Goal: Transaction & Acquisition: Purchase product/service

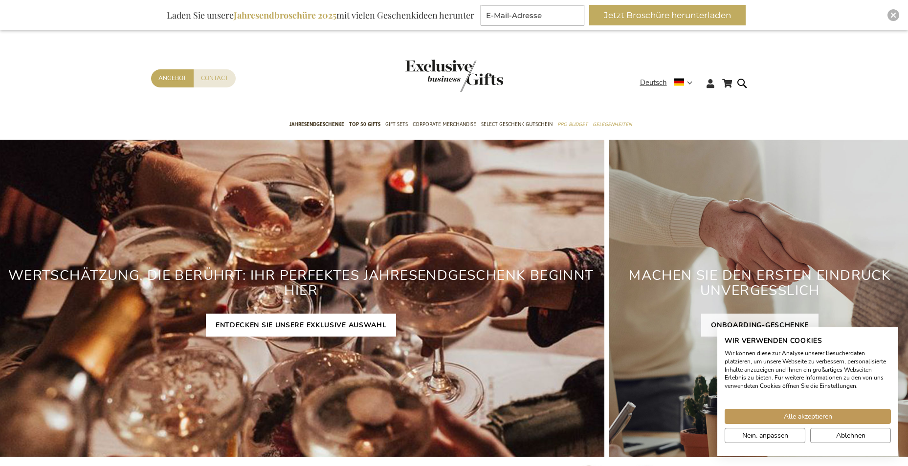
click at [265, 324] on link "ENTDECKEN SIE UNSERE EXKLUSIVE AUSWAHL" at bounding box center [301, 325] width 191 height 23
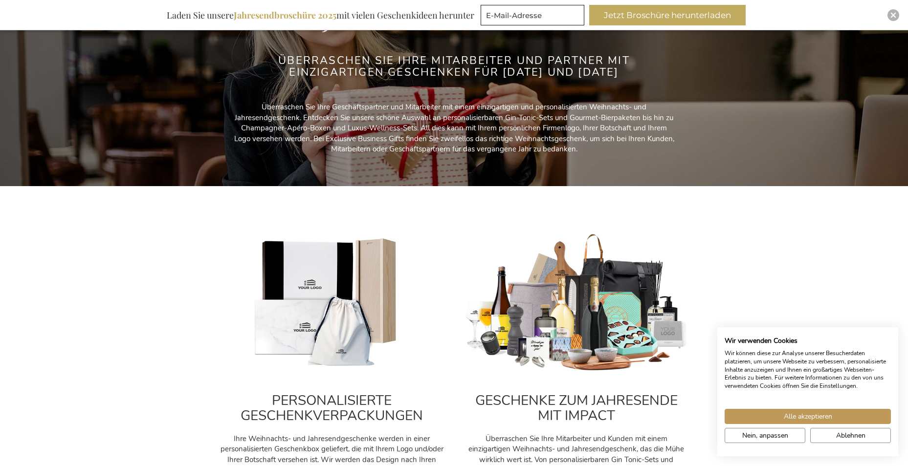
scroll to position [147, 0]
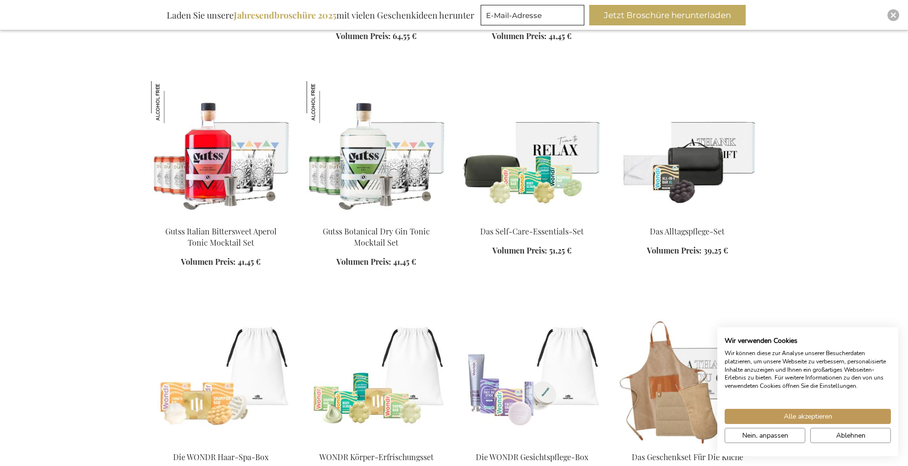
scroll to position [2738, 0]
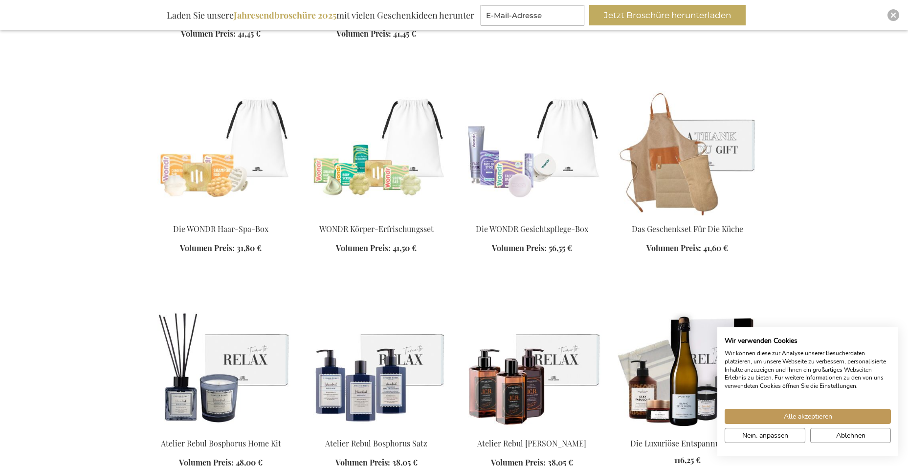
scroll to position [3129, 0]
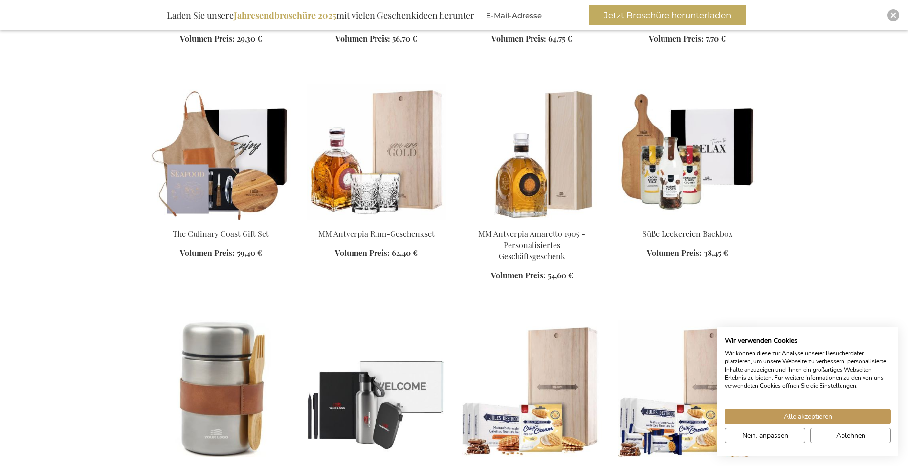
scroll to position [4058, 0]
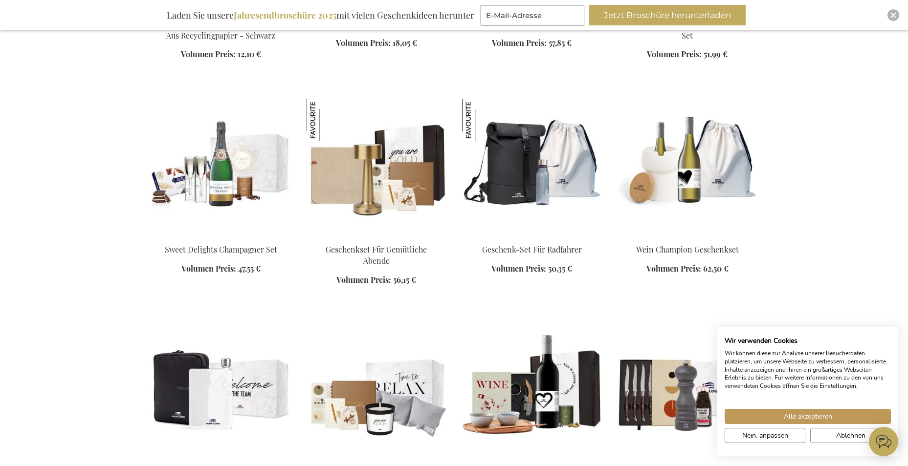
scroll to position [5426, 0]
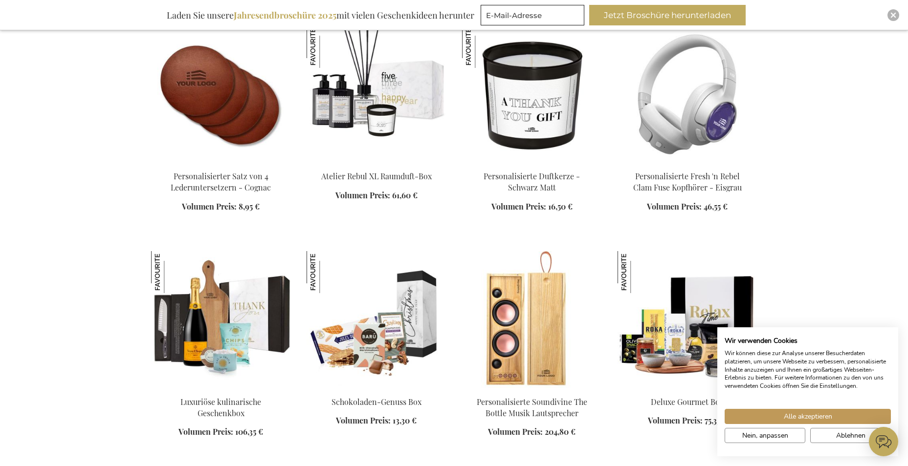
scroll to position [5964, 0]
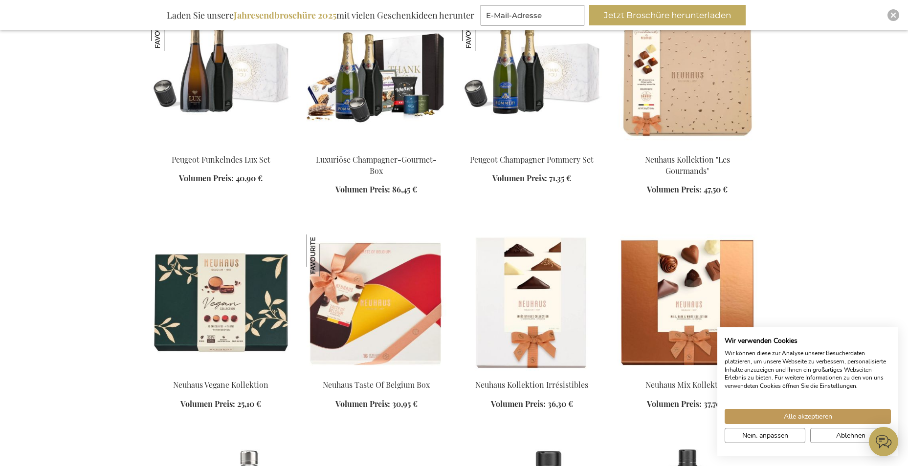
scroll to position [6649, 0]
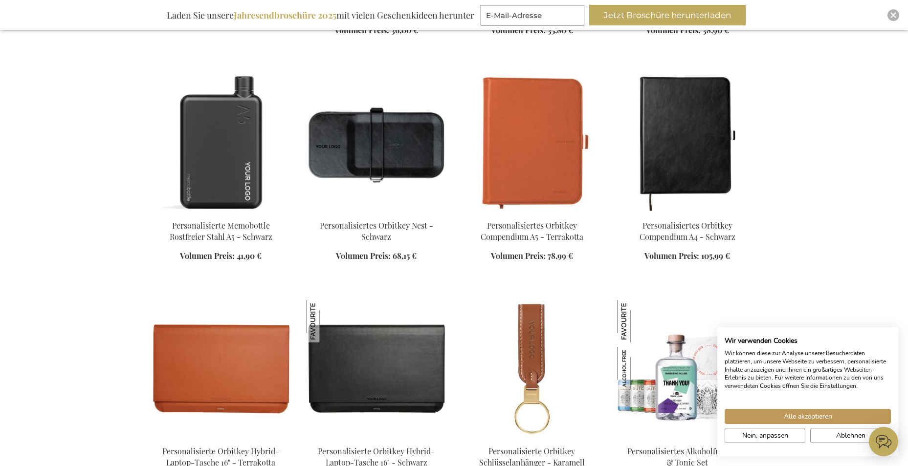
scroll to position [7235, 0]
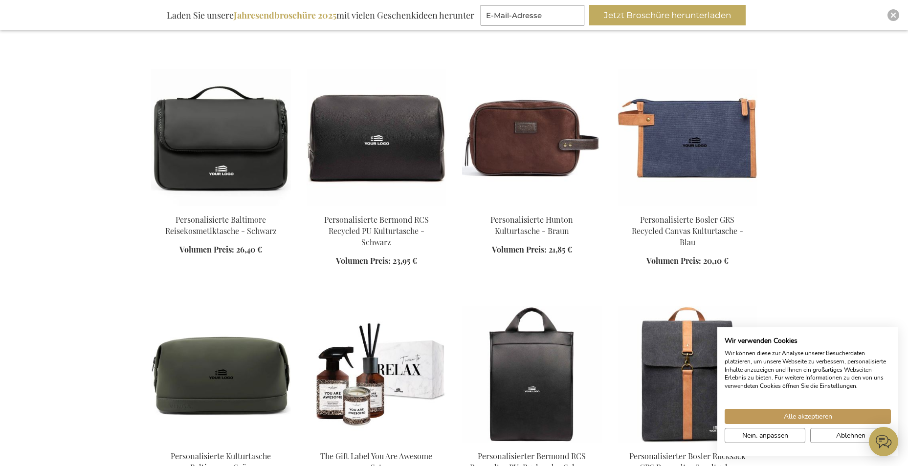
scroll to position [7920, 0]
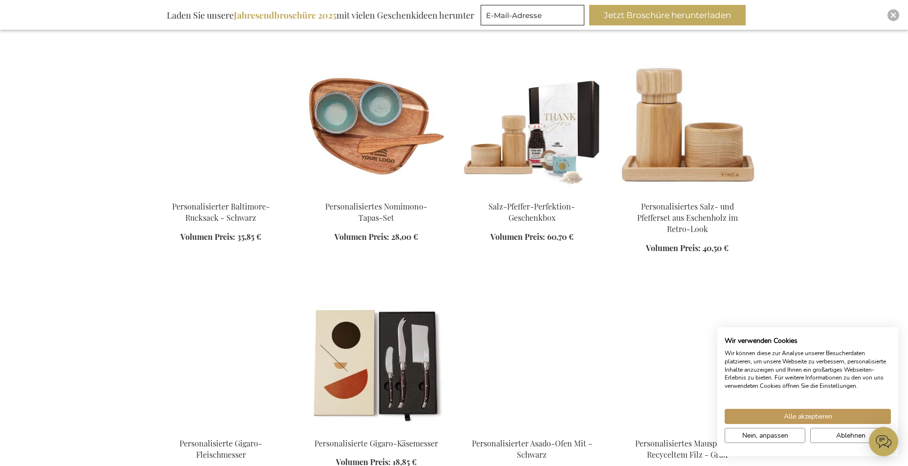
scroll to position [8653, 0]
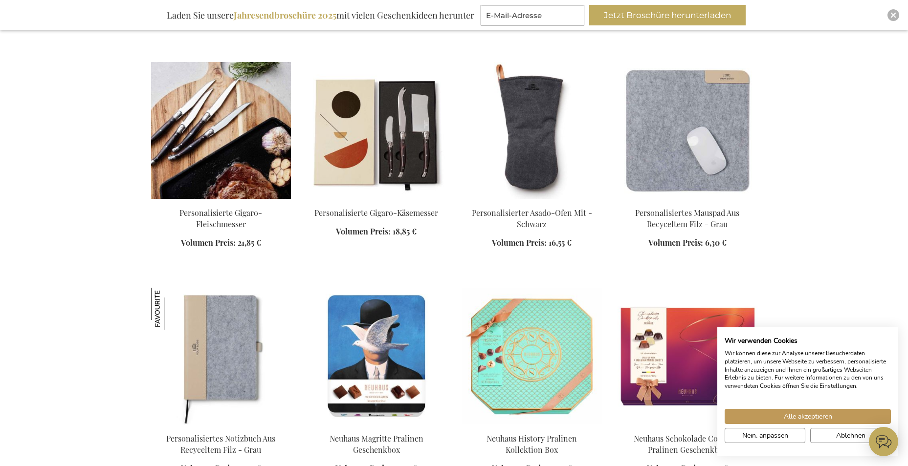
scroll to position [8897, 0]
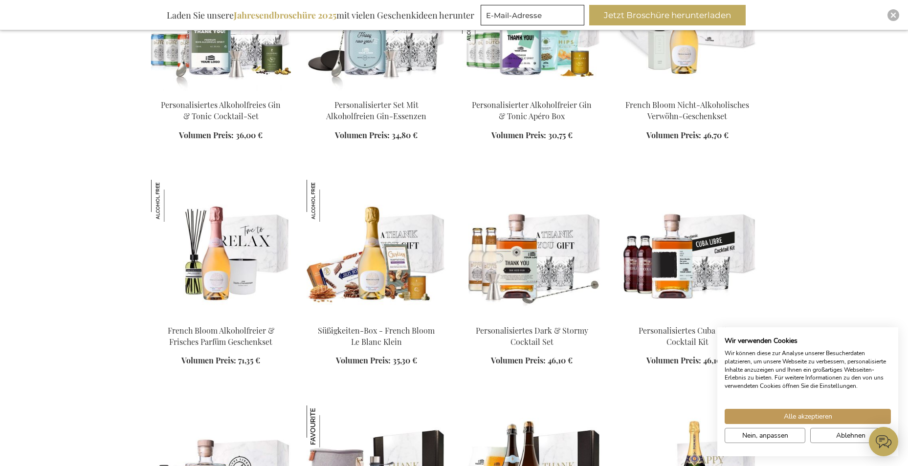
scroll to position [10169, 0]
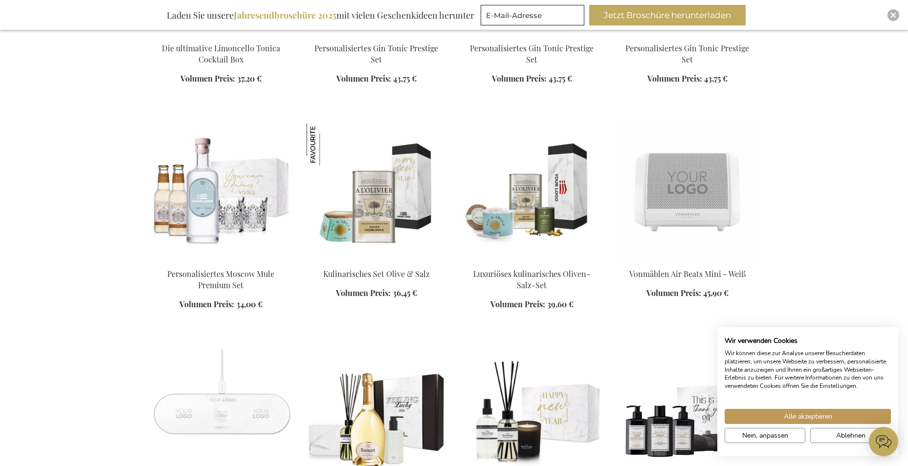
scroll to position [11097, 0]
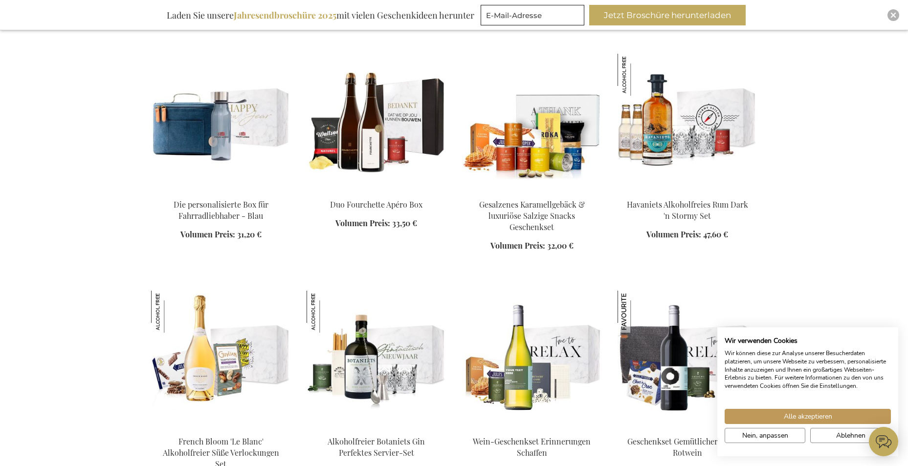
scroll to position [11928, 0]
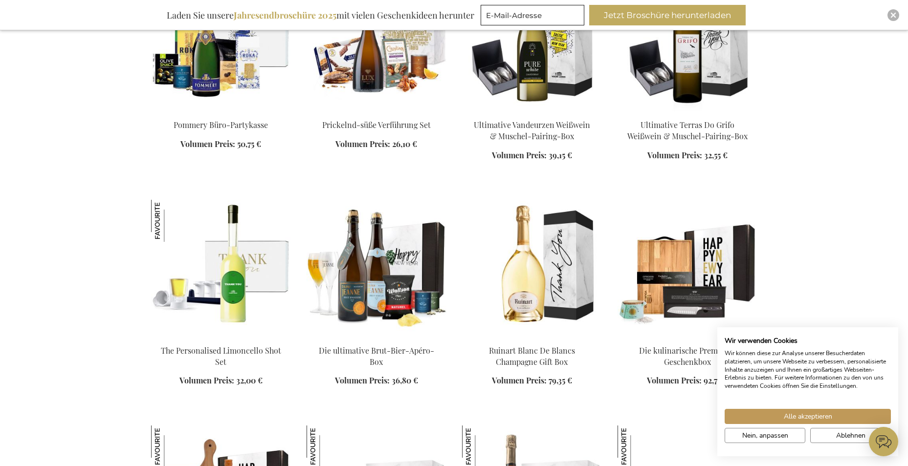
scroll to position [12906, 0]
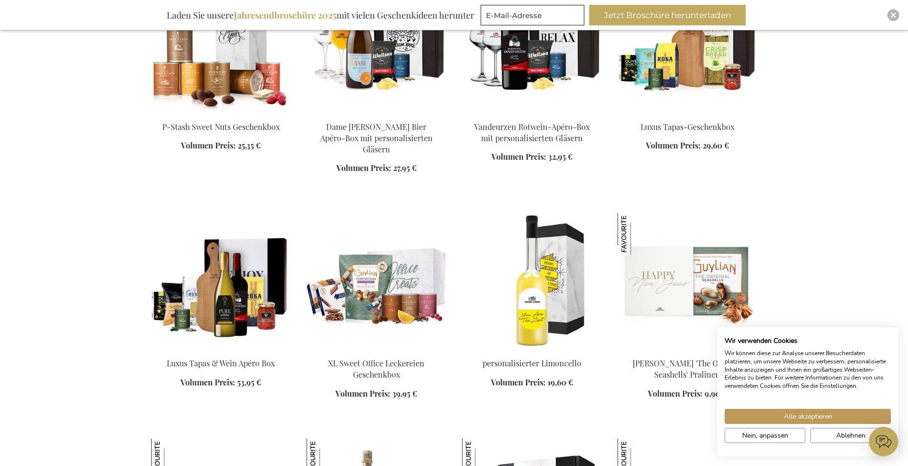
scroll to position [13542, 0]
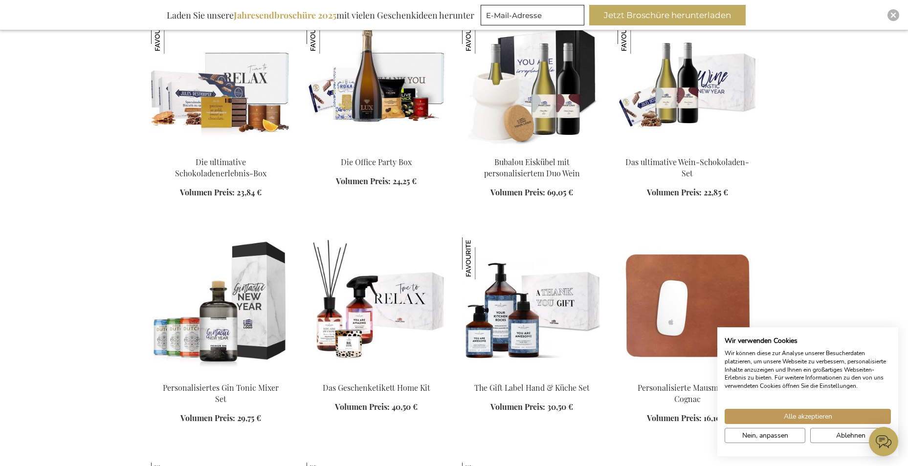
scroll to position [13982, 0]
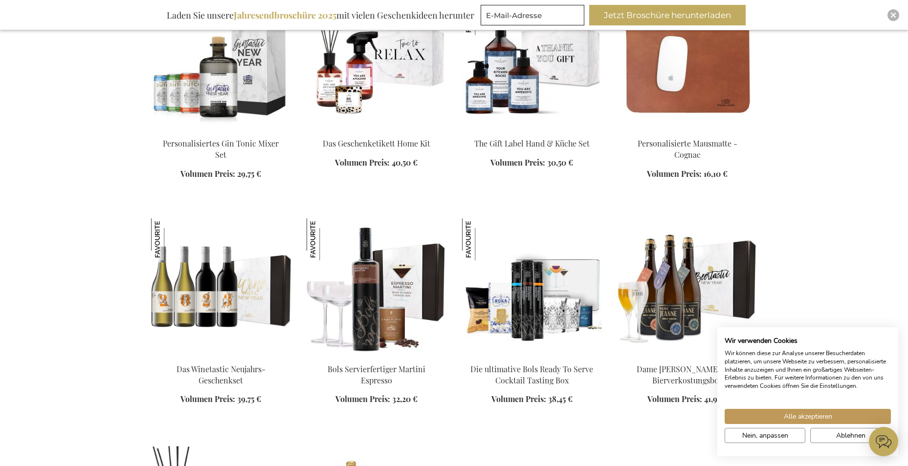
scroll to position [14177, 0]
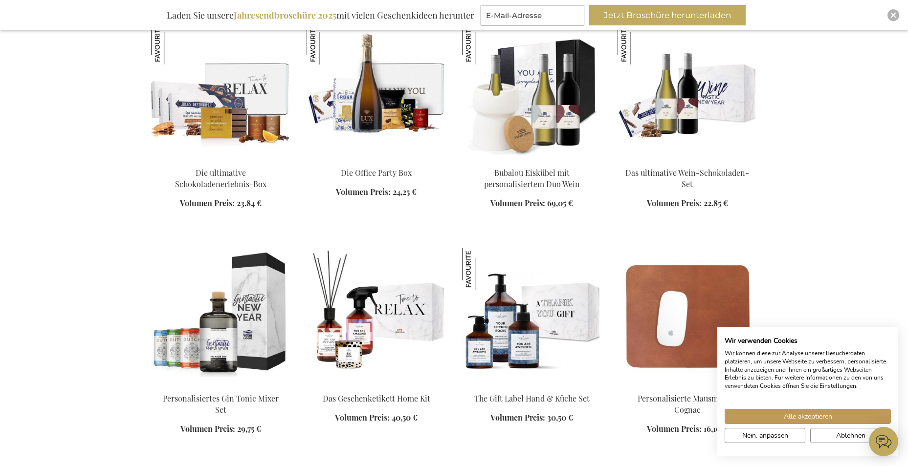
scroll to position [13933, 0]
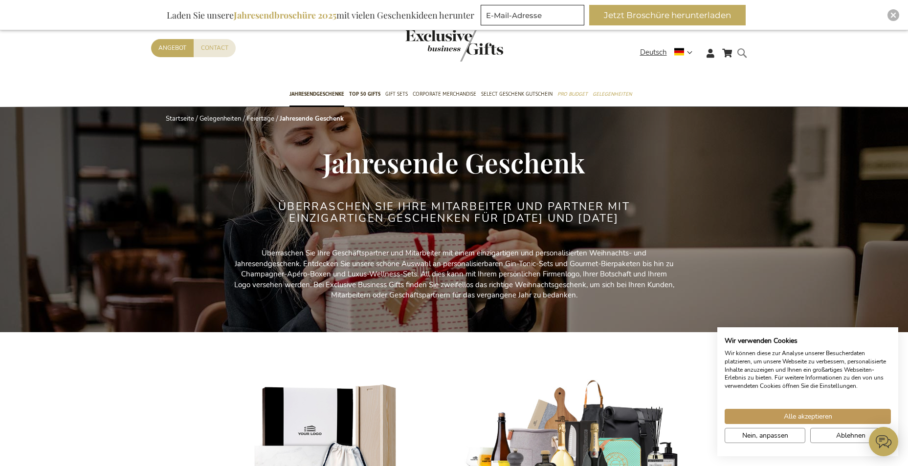
click at [742, 52] on form "Search Search" at bounding box center [745, 61] width 10 height 28
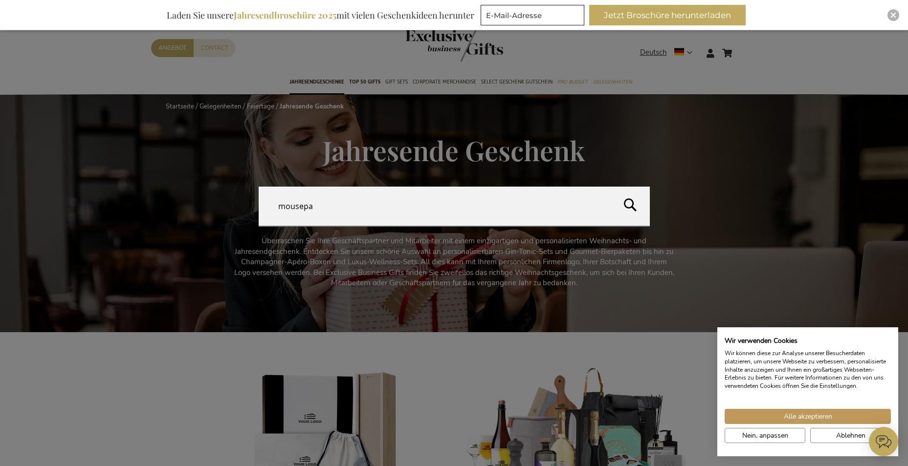
type input "mousepad"
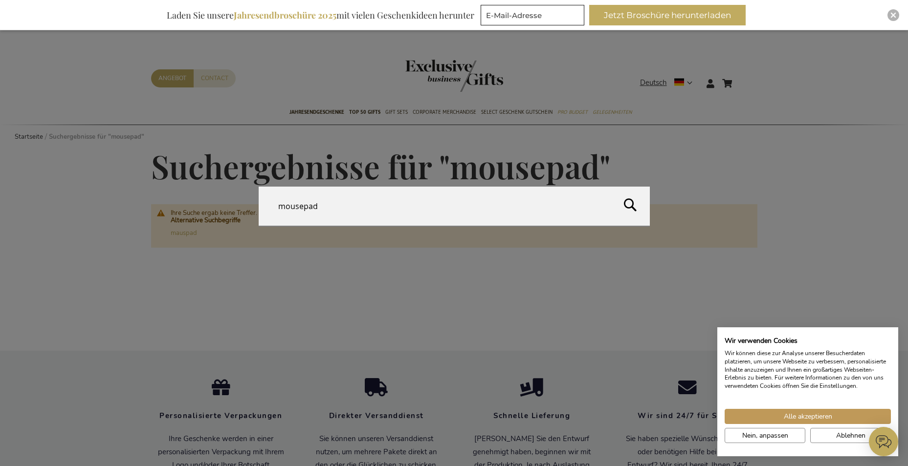
click at [742, 77] on form "Search mousepad Search" at bounding box center [745, 77] width 10 height 0
type input "mauspad"
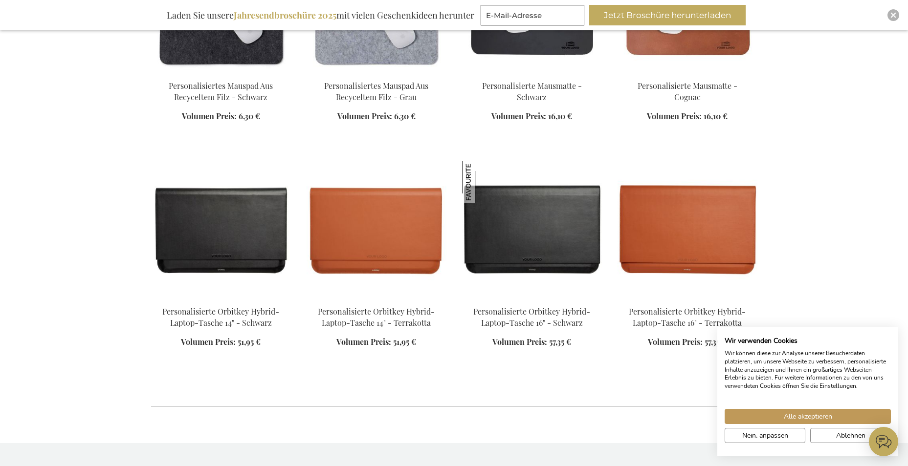
scroll to position [342, 0]
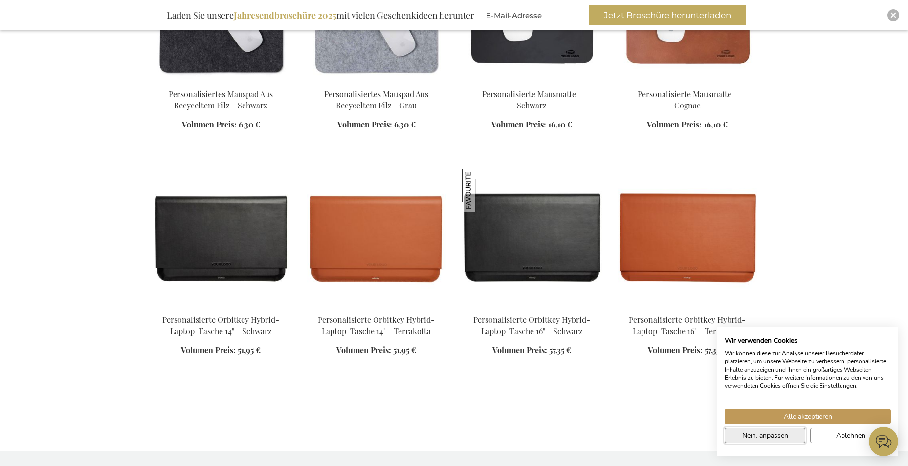
click at [789, 433] on button "Nein, anpassen" at bounding box center [765, 435] width 81 height 15
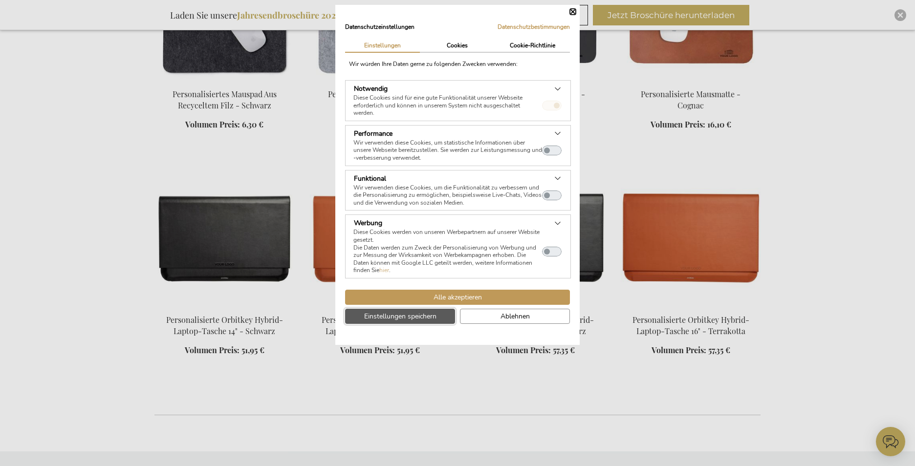
click at [424, 317] on span "Einstellungen speichern" at bounding box center [400, 316] width 72 height 10
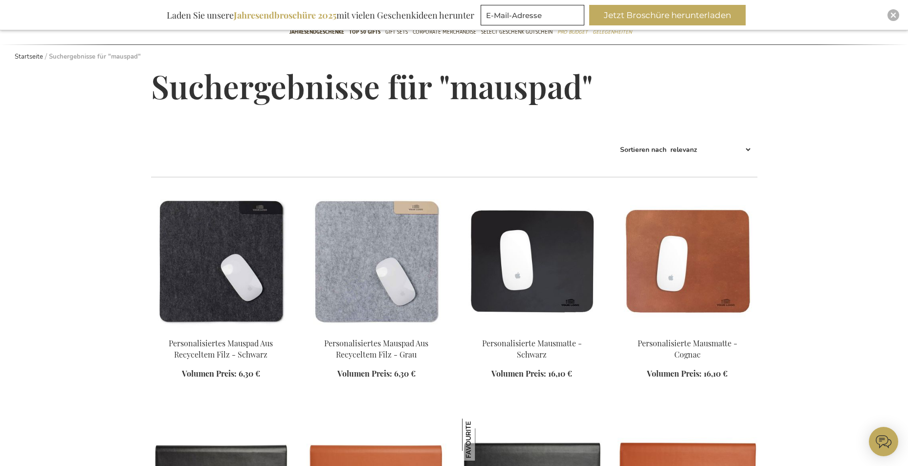
scroll to position [0, 0]
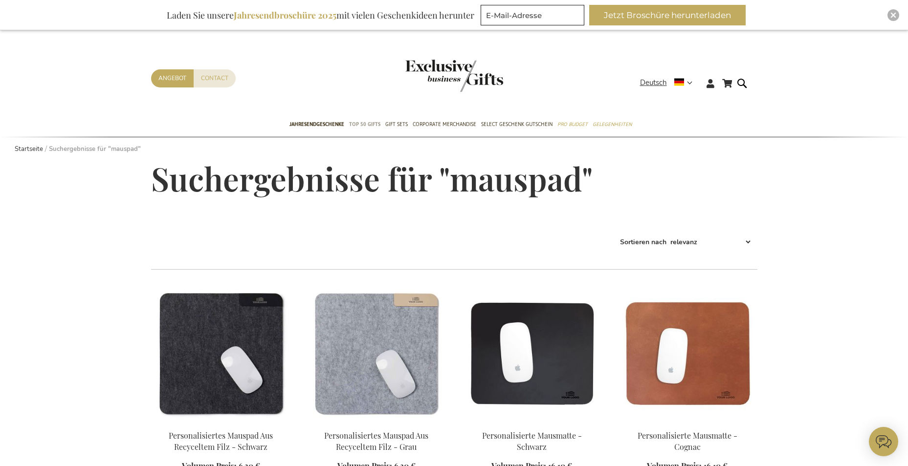
click at [361, 125] on span "TOP 50 Gifts" at bounding box center [364, 124] width 31 height 10
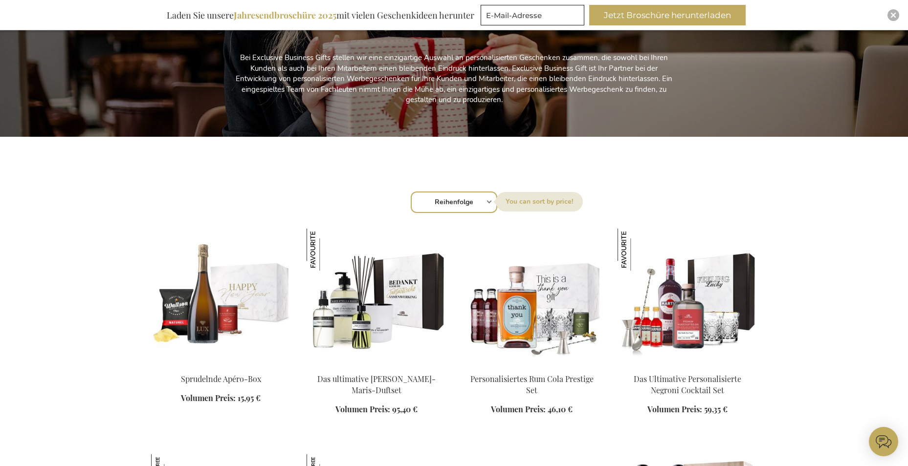
click at [489, 204] on select "Reihenfolge Best Sellers Am meisten angesehen Neu Biggest Saving Price: low to …" at bounding box center [454, 203] width 87 height 22
select select "price_asc"
click at [411, 192] on select "Reihenfolge Best Sellers Am meisten angesehen Neu Biggest Saving Price: low to …" at bounding box center [454, 203] width 87 height 22
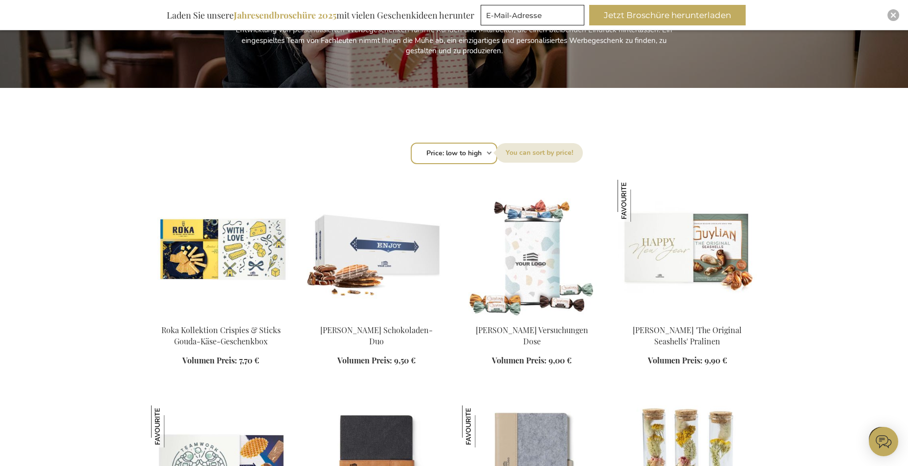
scroll to position [391, 0]
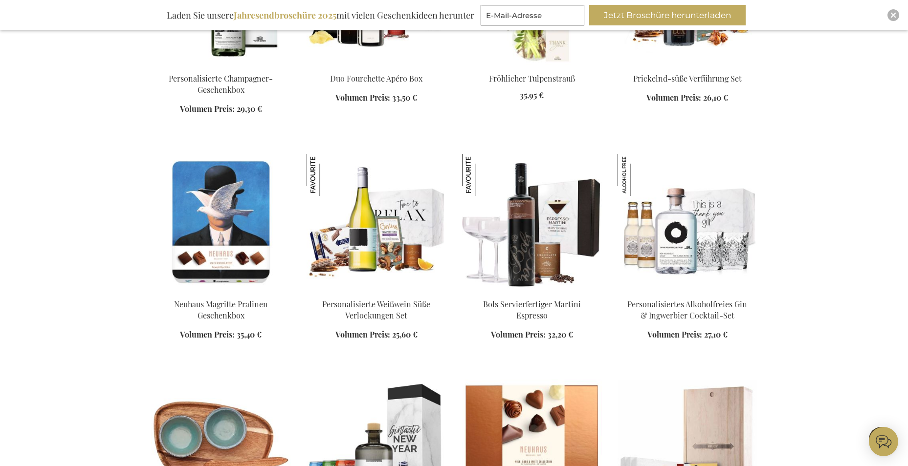
scroll to position [2298, 0]
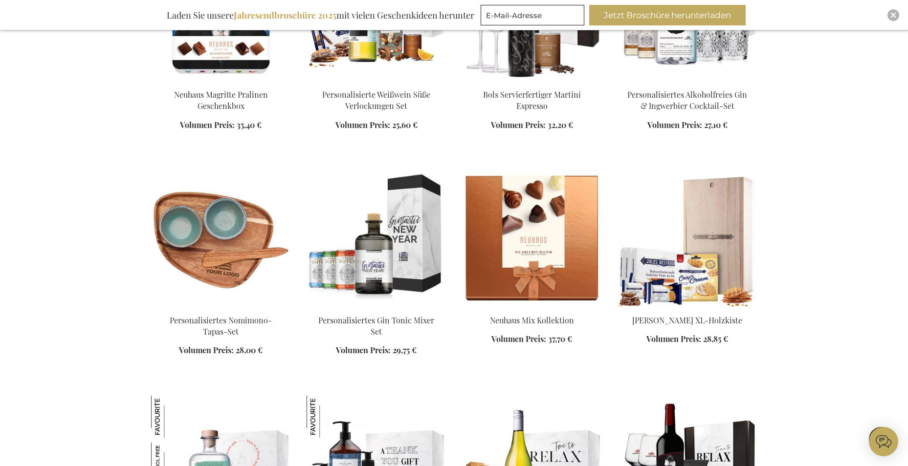
scroll to position [2591, 0]
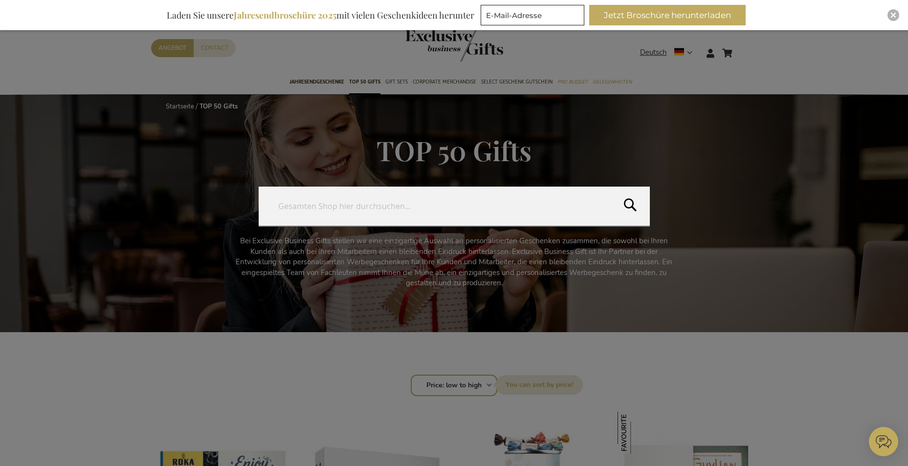
click at [742, 47] on form "Search Search" at bounding box center [745, 47] width 10 height 0
type input "schreibmappe"
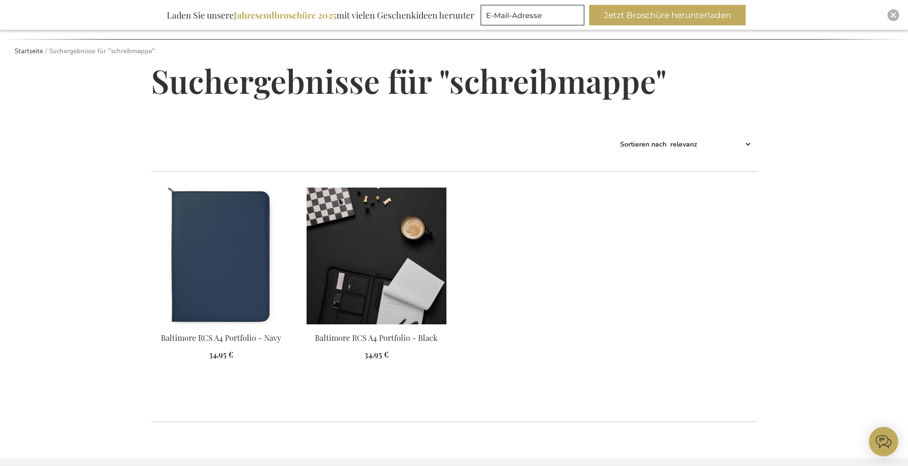
click at [337, 315] on img at bounding box center [377, 256] width 140 height 137
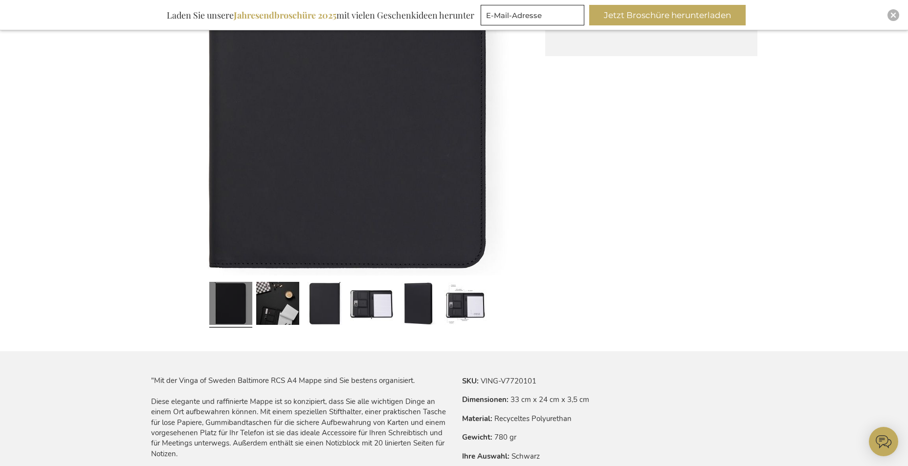
scroll to position [293, 0]
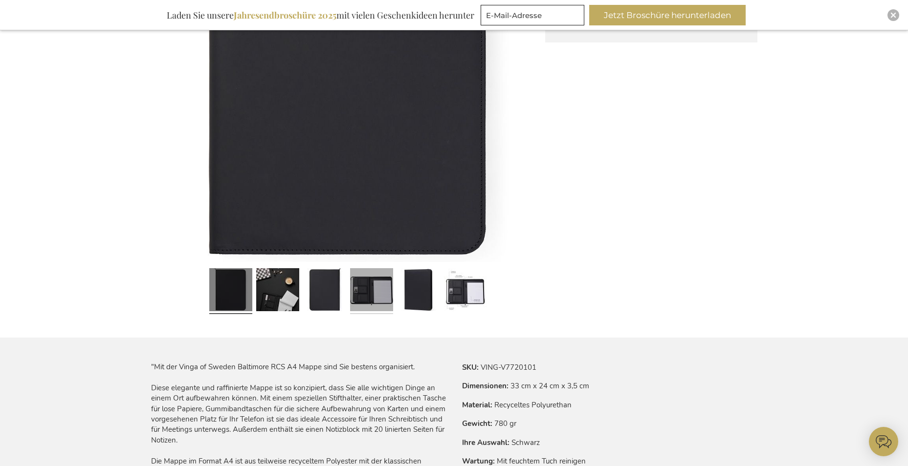
click at [371, 302] on link at bounding box center [371, 291] width 43 height 54
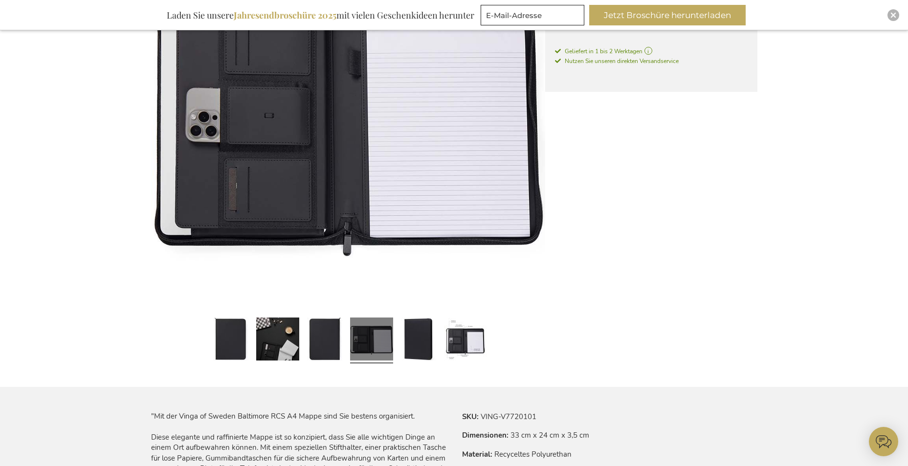
scroll to position [244, 0]
drag, startPoint x: 613, startPoint y: 252, endPoint x: 630, endPoint y: 263, distance: 20.0
click at [613, 252] on div "Zum Ende der Bildgalerie springen Zum Anfang der Bildgalerie springen Baltimore…" at bounding box center [454, 293] width 606 height 752
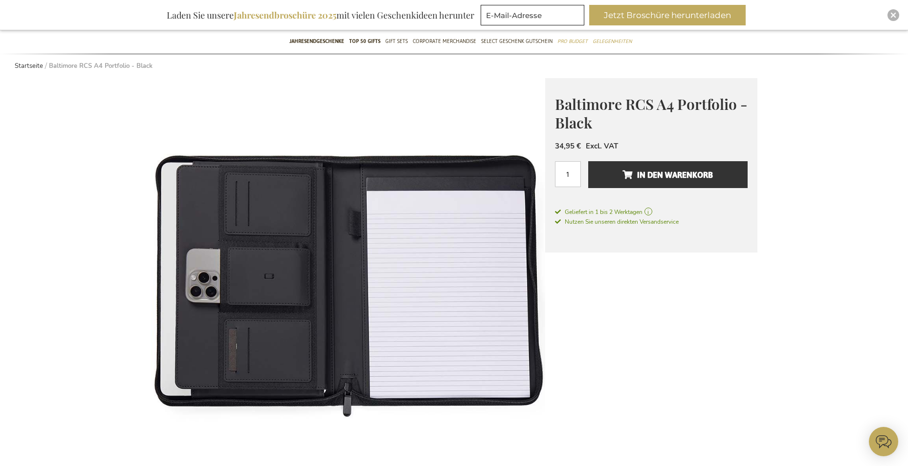
scroll to position [0, 0]
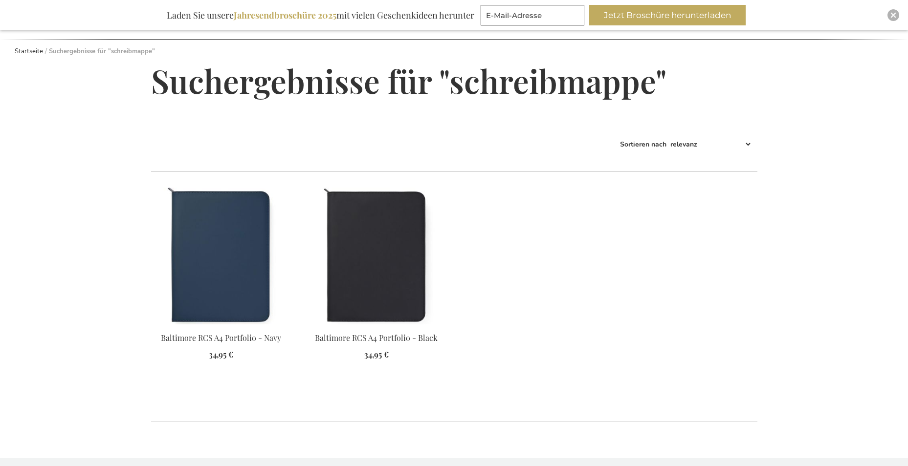
click at [749, 144] on select "Best Sellers Am meisten angesehen [GEOGRAPHIC_DATA] Biggest Saving Price: low t…" at bounding box center [710, 144] width 84 height 16
click at [552, 221] on ol "Baltimore RCS A4 Portfolio - Navy 34,95 € Excl. VAT" at bounding box center [454, 287] width 606 height 199
drag, startPoint x: 713, startPoint y: 220, endPoint x: 658, endPoint y: 207, distance: 56.8
click at [713, 220] on ol "Baltimore RCS A4 Portfolio - Navy 34,95 € Excl. VAT" at bounding box center [454, 287] width 606 height 199
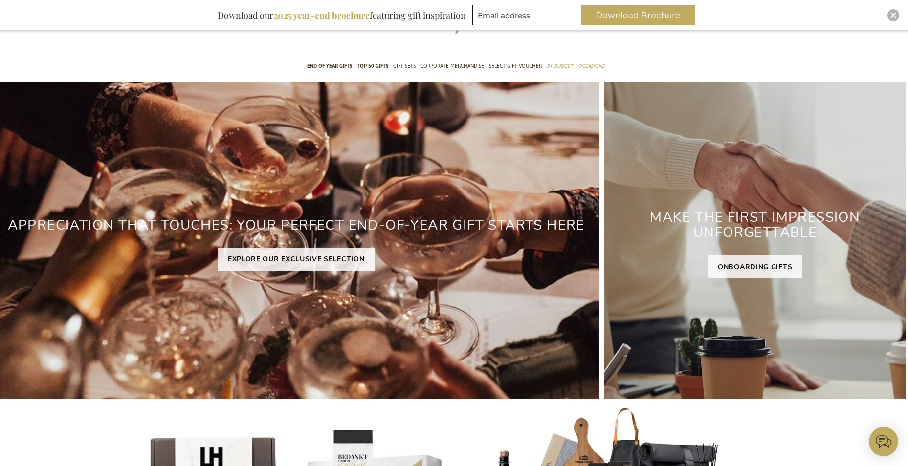
scroll to position [0, 9]
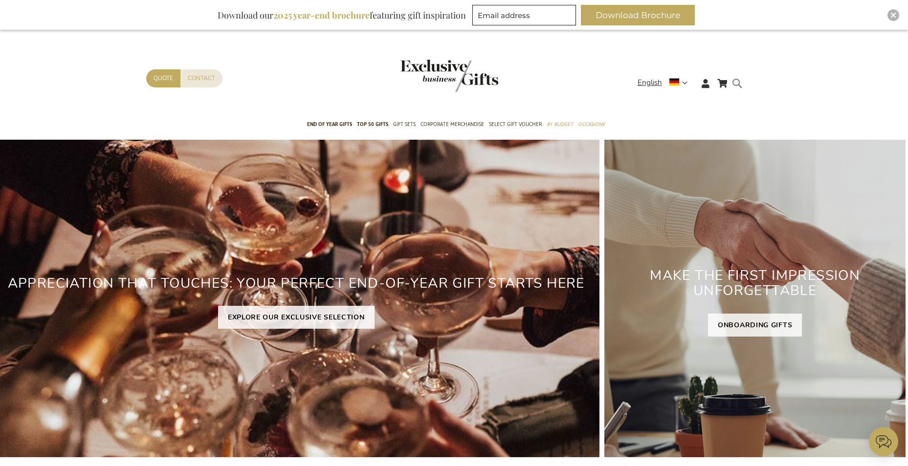
click at [735, 84] on form "Search Search" at bounding box center [740, 91] width 10 height 28
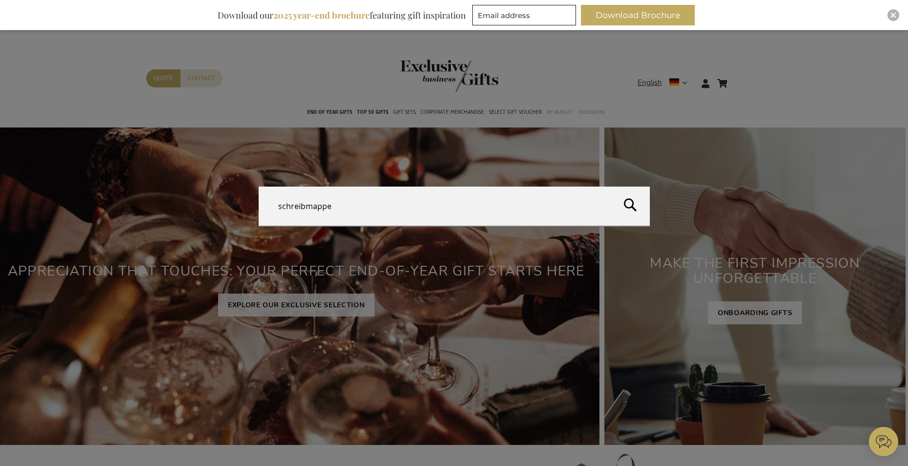
type input "schreibmappen"
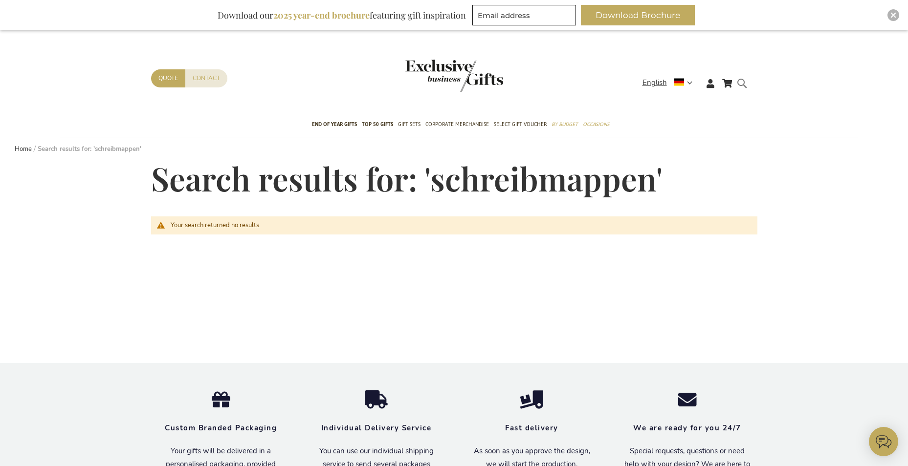
click at [742, 78] on form "Search schreibmappen Search" at bounding box center [745, 91] width 10 height 28
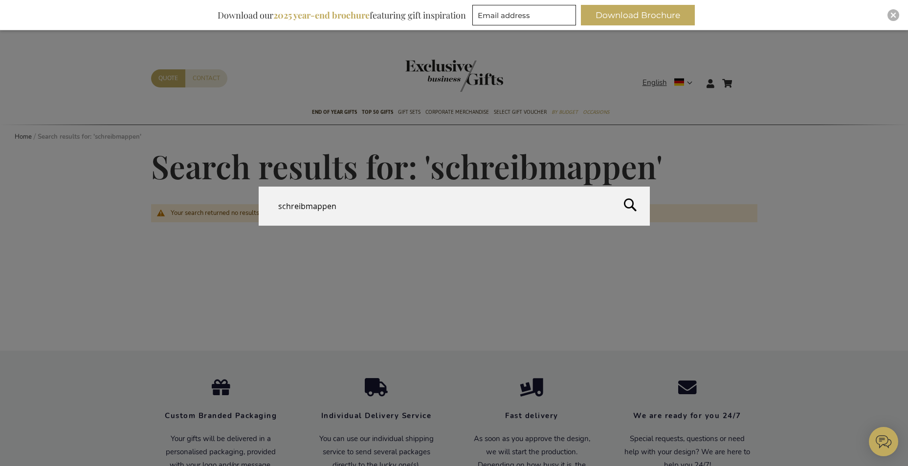
click at [361, 208] on input "schreibmappen" at bounding box center [454, 206] width 391 height 39
type input "schreibmappe"
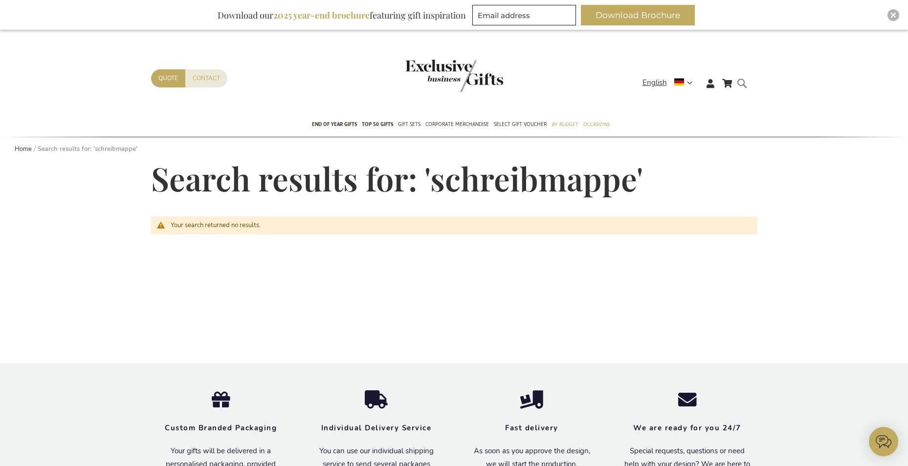
click at [740, 81] on form "Search schreibmappe Search" at bounding box center [745, 91] width 10 height 28
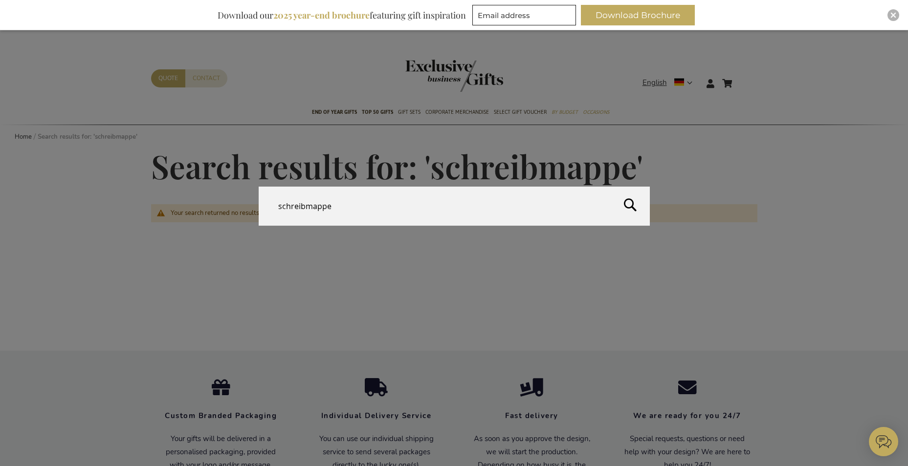
drag, startPoint x: 386, startPoint y: 213, endPoint x: 303, endPoint y: 269, distance: 99.7
click at [740, 77] on form "Search schreibmappe Search" at bounding box center [745, 77] width 10 height 0
drag, startPoint x: 298, startPoint y: 268, endPoint x: 282, endPoint y: 268, distance: 15.7
click at [740, 77] on form "Search schreibmappe Search" at bounding box center [745, 77] width 10 height 0
click at [742, 77] on form "Search schreibmappe Search" at bounding box center [745, 77] width 10 height 0
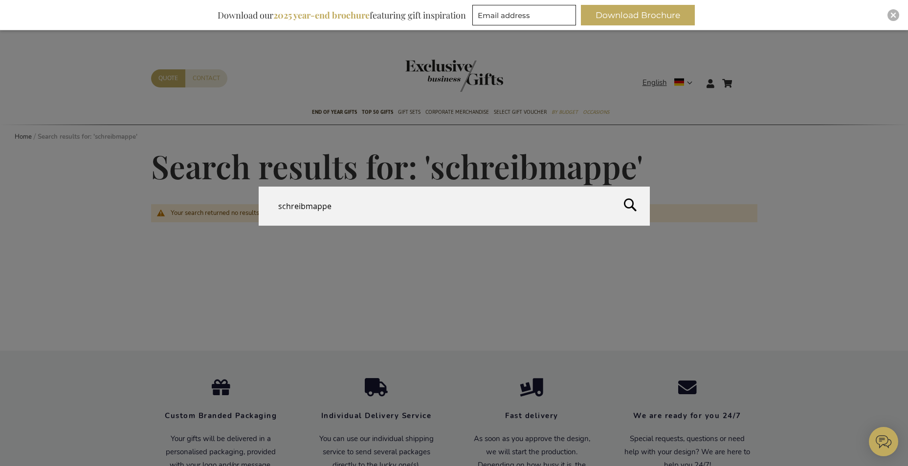
drag, startPoint x: 404, startPoint y: 215, endPoint x: 146, endPoint y: 186, distance: 259.7
click at [146, 187] on div "Search schreibmappe" at bounding box center [454, 207] width 908 height 40
type input "notizbuch"
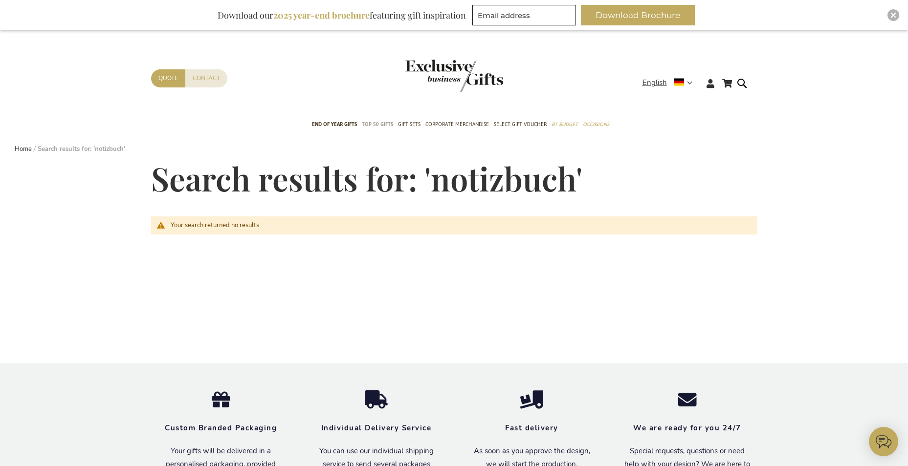
click at [373, 120] on span "TOP 50 Gifts" at bounding box center [377, 124] width 31 height 10
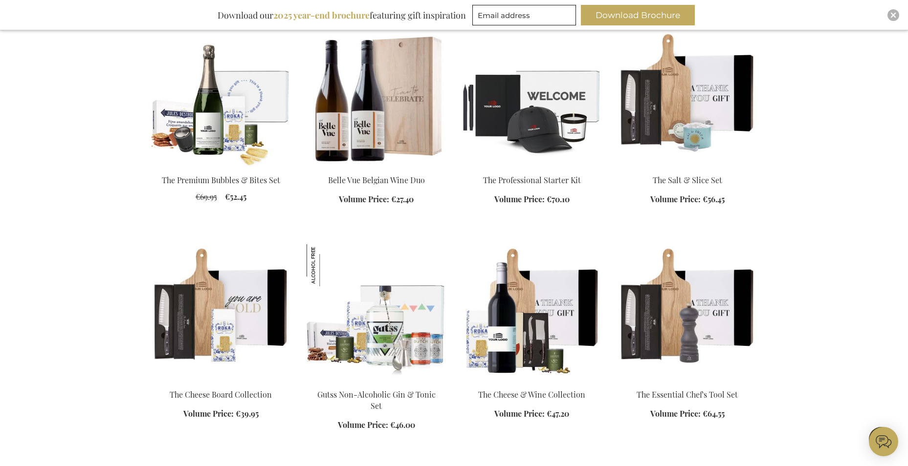
scroll to position [684, 0]
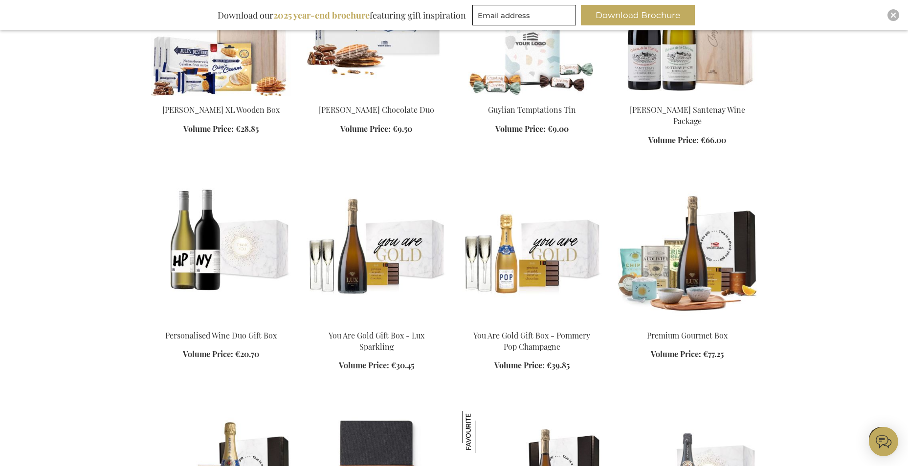
scroll to position [2444, 0]
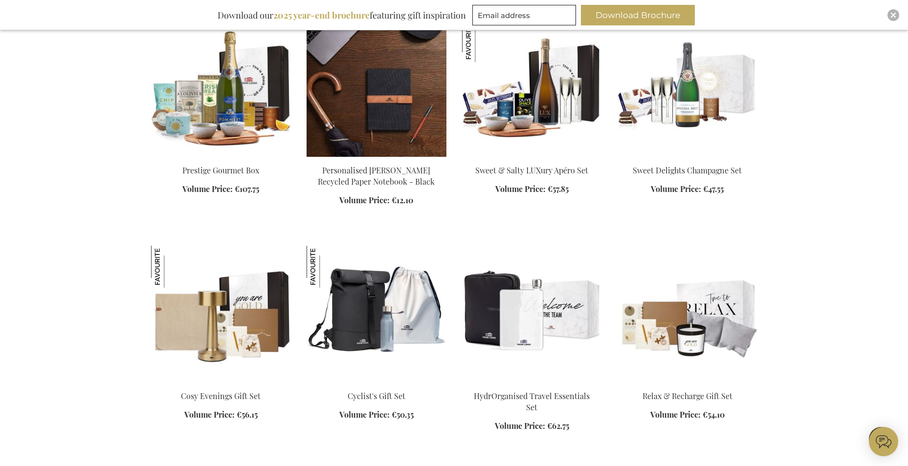
scroll to position [2787, 0]
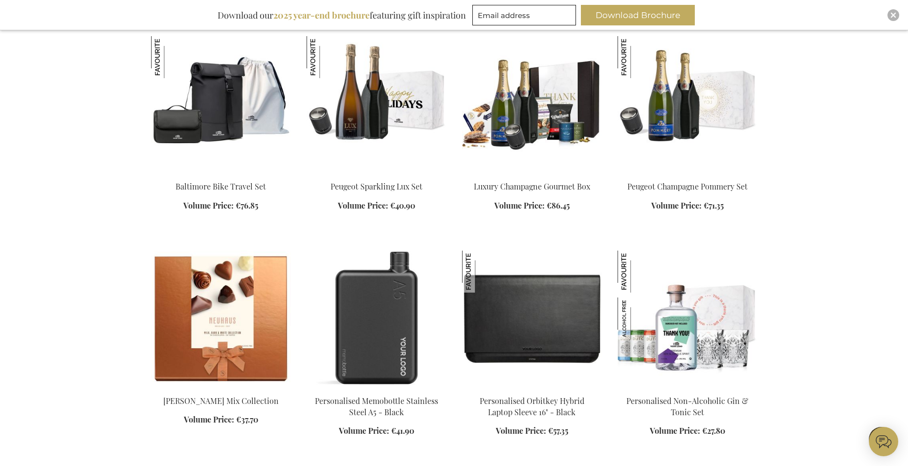
scroll to position [3520, 0]
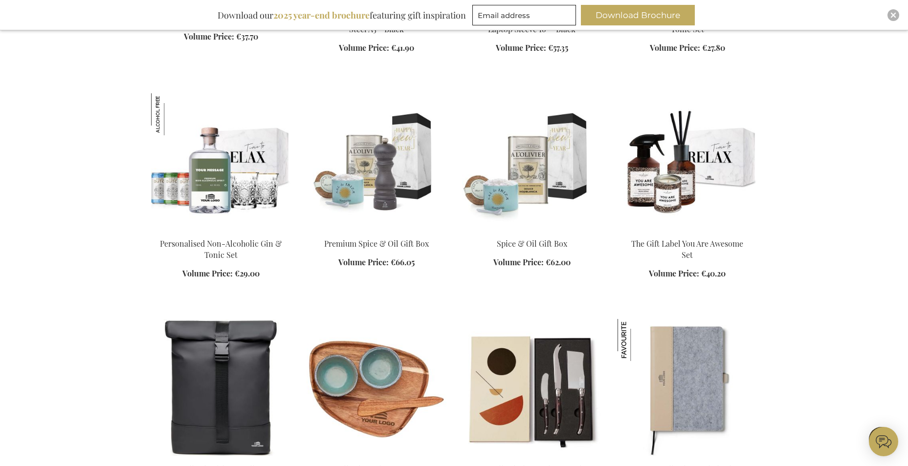
scroll to position [4058, 0]
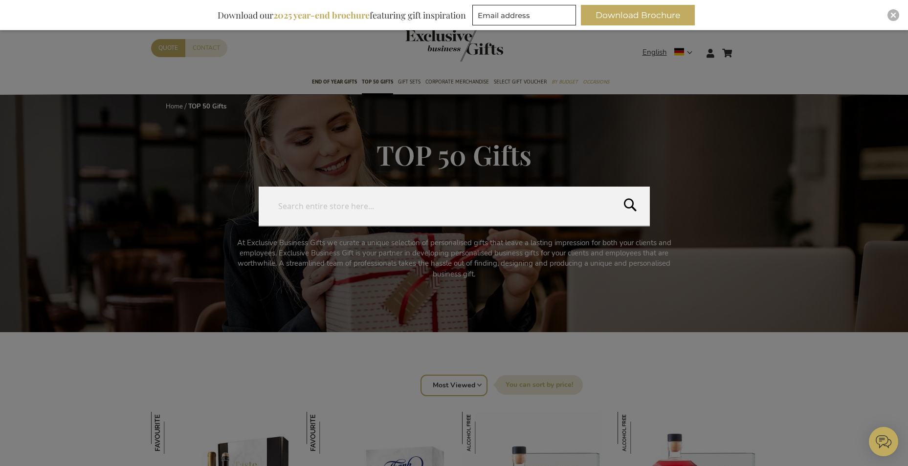
click at [743, 47] on form "Search Search" at bounding box center [745, 47] width 10 height 0
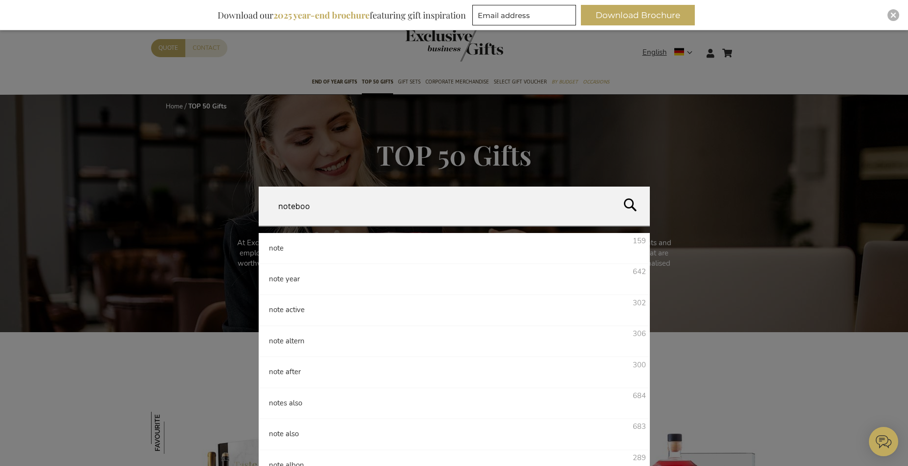
type input "notebook"
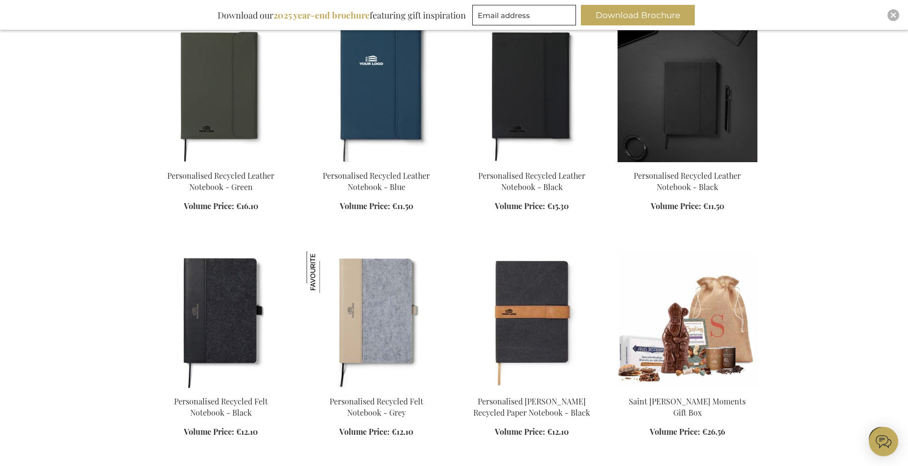
scroll to position [489, 0]
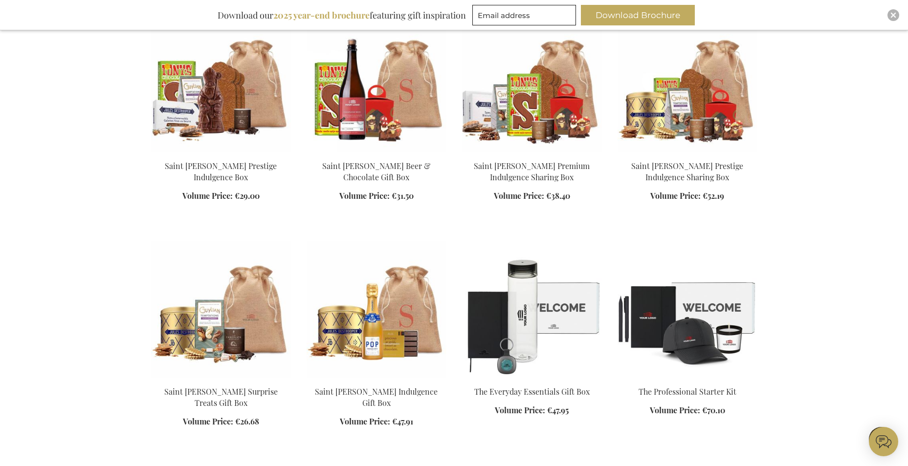
scroll to position [1418, 0]
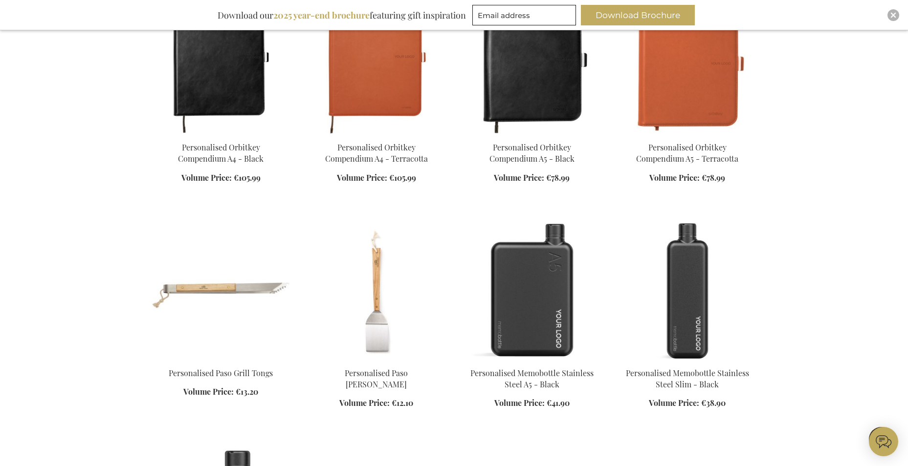
scroll to position [2102, 0]
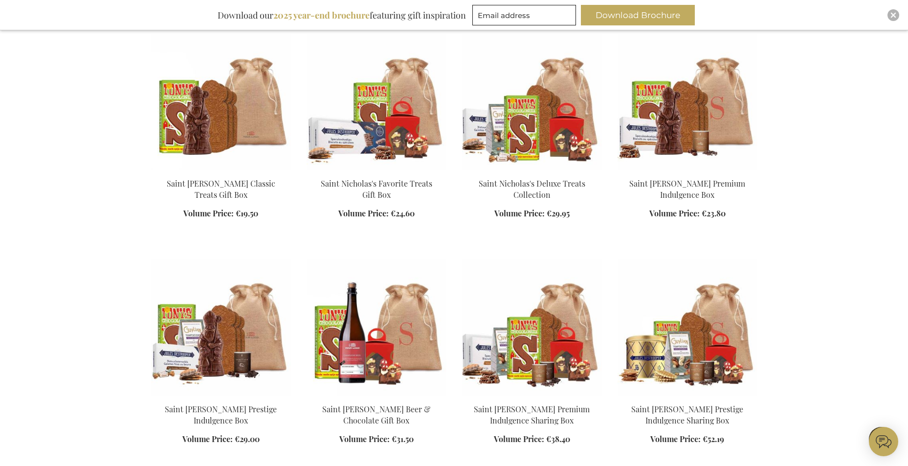
scroll to position [929, 0]
